Goal: Task Accomplishment & Management: Use online tool/utility

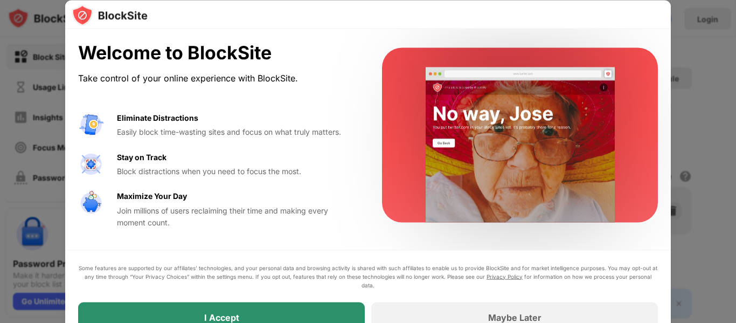
click at [161, 313] on div "I Accept" at bounding box center [221, 317] width 287 height 30
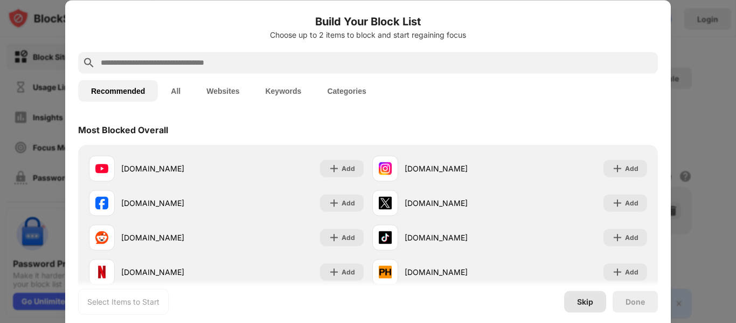
click at [578, 302] on div "Skip" at bounding box center [585, 301] width 16 height 9
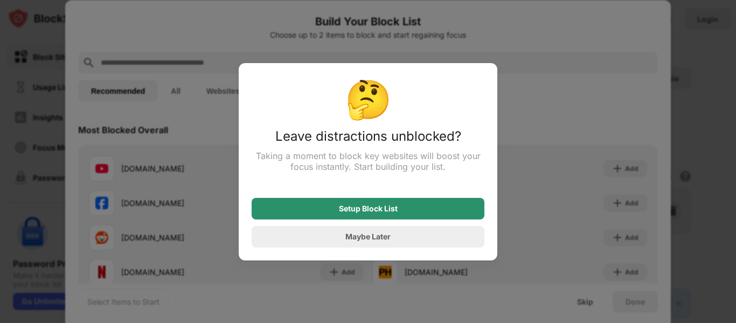
click at [441, 208] on div "Setup Block List" at bounding box center [368, 209] width 233 height 22
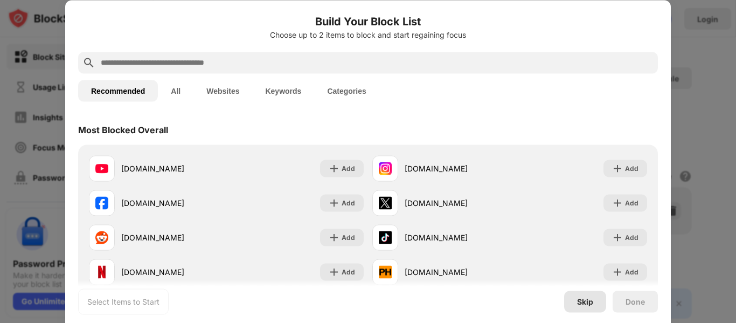
click at [584, 306] on div "Skip" at bounding box center [585, 301] width 42 height 22
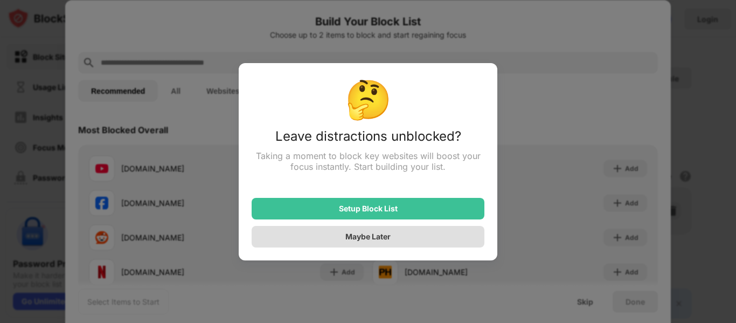
click at [390, 238] on div "Maybe Later" at bounding box center [367, 236] width 45 height 9
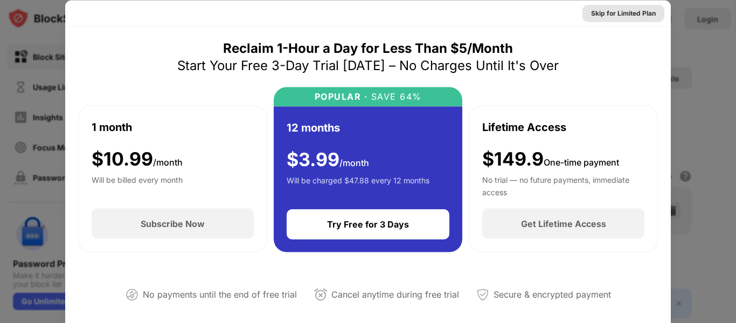
click at [621, 16] on div "Skip for Limited Plan" at bounding box center [623, 13] width 65 height 11
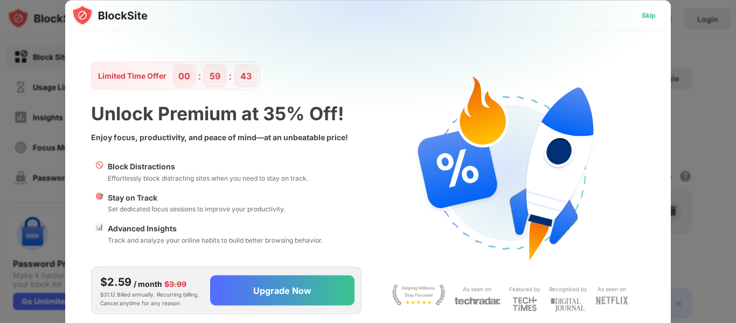
click at [642, 14] on div "Skip" at bounding box center [649, 15] width 14 height 11
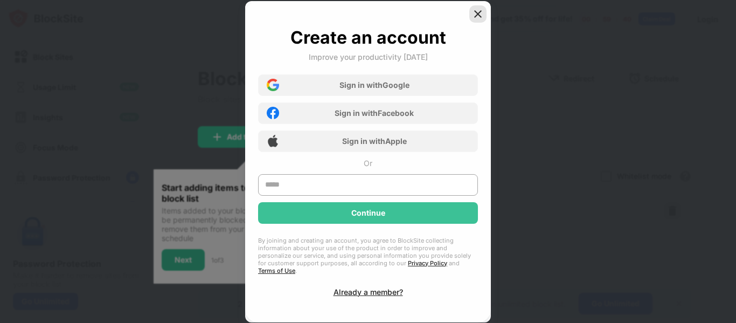
click at [481, 17] on img at bounding box center [477, 14] width 11 height 11
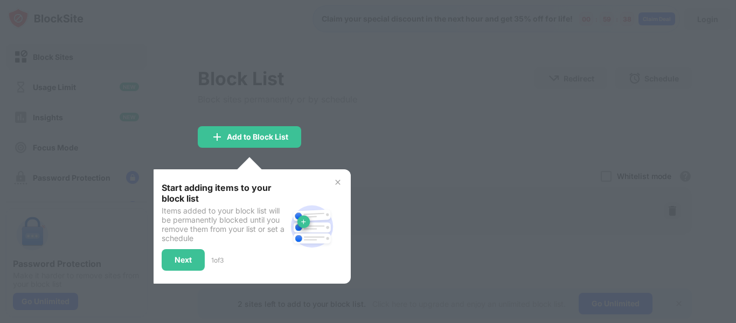
click at [305, 151] on div at bounding box center [368, 161] width 736 height 323
click at [297, 144] on div "Add to Block List" at bounding box center [249, 137] width 103 height 22
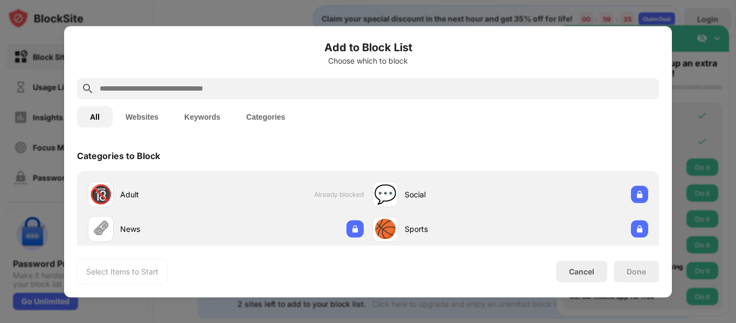
click at [296, 95] on div at bounding box center [368, 89] width 582 height 22
click at [294, 94] on input "text" at bounding box center [377, 88] width 556 height 13
click at [215, 91] on input "text" at bounding box center [377, 88] width 556 height 13
click at [221, 85] on input "text" at bounding box center [377, 88] width 556 height 13
paste input "**********"
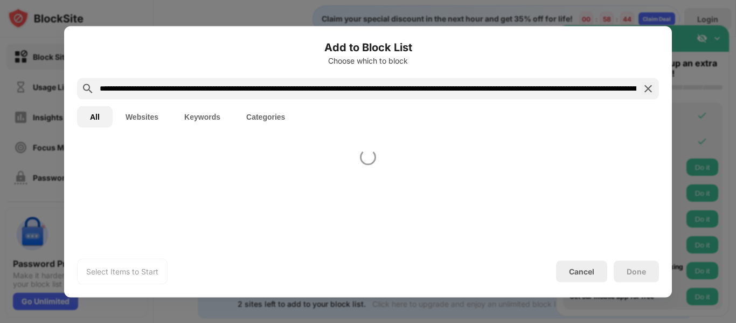
scroll to position [0, 1683]
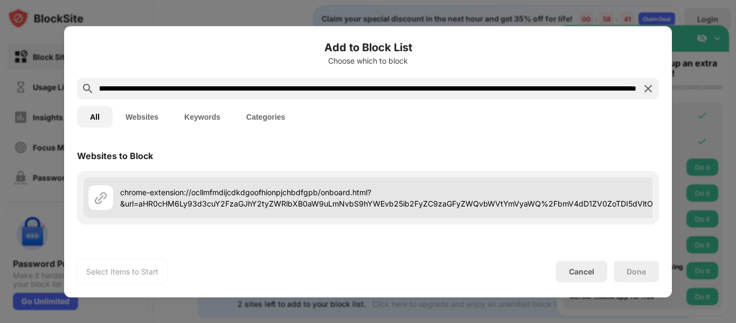
type input "**********"
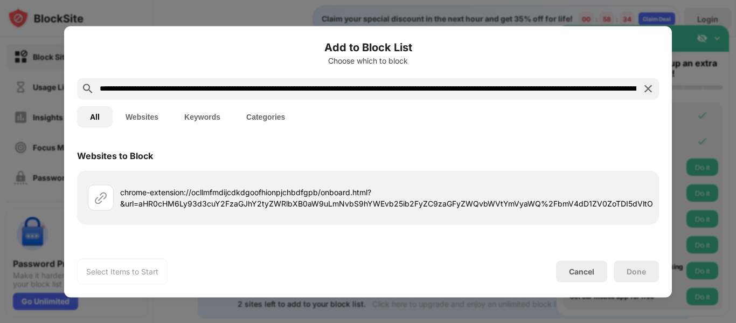
click at [626, 273] on div "Done" at bounding box center [635, 271] width 19 height 9
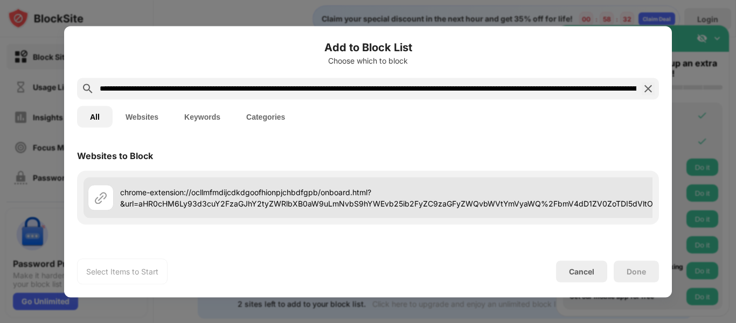
click at [97, 204] on img at bounding box center [100, 197] width 13 height 13
click at [112, 210] on div at bounding box center [101, 197] width 26 height 26
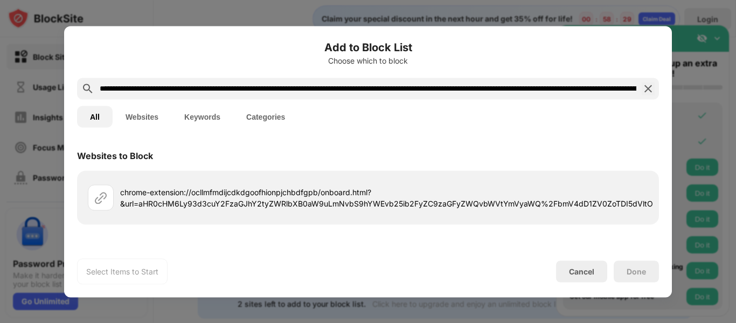
click at [146, 121] on button "Websites" at bounding box center [142, 117] width 59 height 22
click at [203, 119] on button "Keywords" at bounding box center [202, 117] width 62 height 22
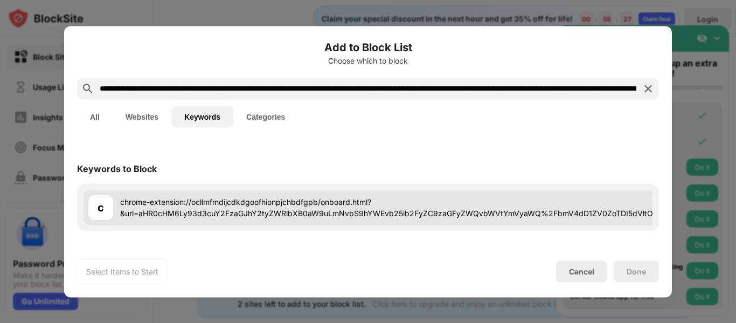
click at [106, 199] on div "c" at bounding box center [101, 207] width 26 height 26
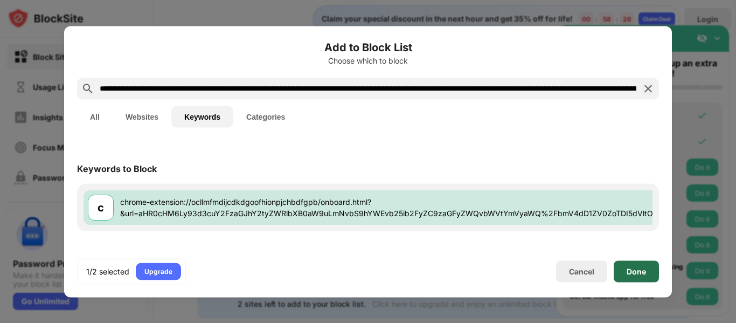
click at [632, 261] on div "Done" at bounding box center [636, 271] width 45 height 22
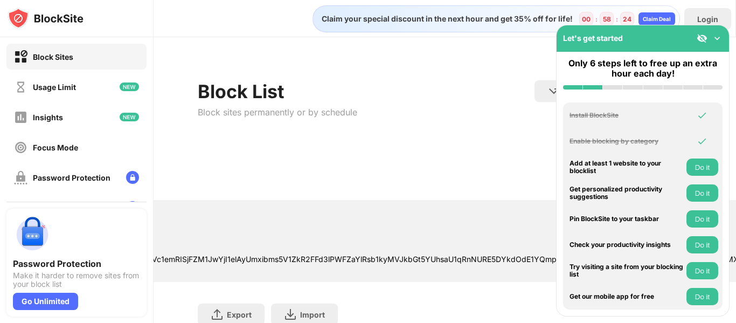
click at [721, 38] on img at bounding box center [717, 38] width 11 height 11
